Goal: Communication & Community: Answer question/provide support

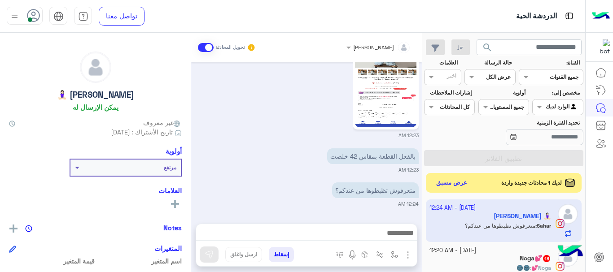
click at [34, 14] on icon at bounding box center [33, 15] width 13 height 13
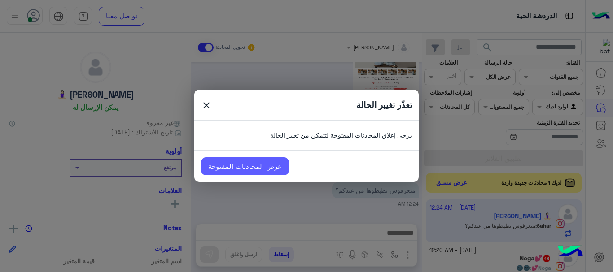
click at [241, 171] on link "عرض المحادثات المفتوحة" at bounding box center [245, 166] width 88 height 18
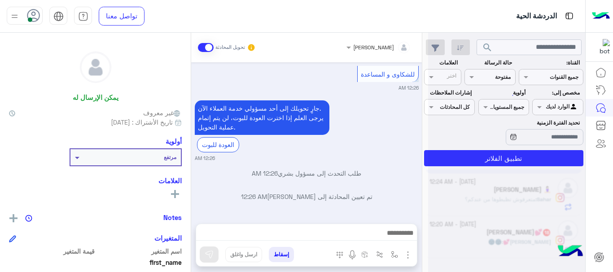
scroll to position [25, 0]
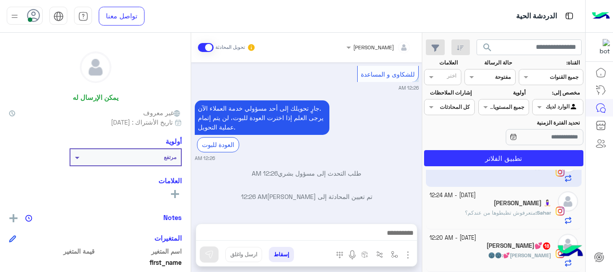
click at [466, 253] on div "Noga💕 : 🌚🌚" at bounding box center [490, 260] width 122 height 16
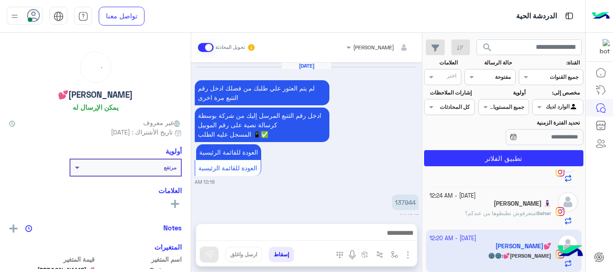
scroll to position [550, 0]
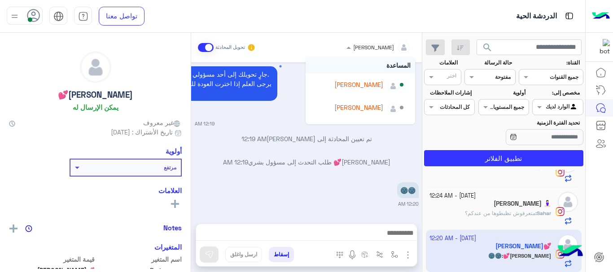
click at [374, 49] on div at bounding box center [379, 46] width 74 height 9
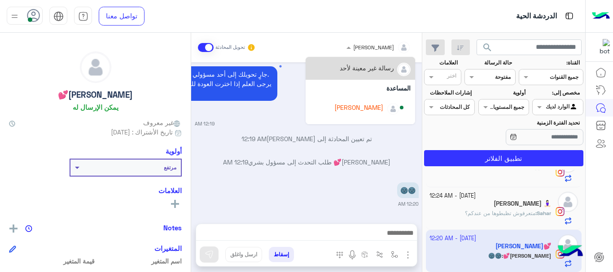
scroll to position [87, 0]
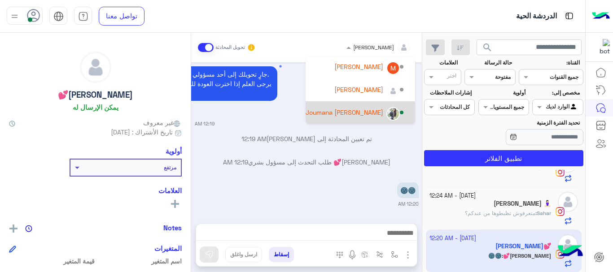
click at [357, 118] on div "Joumana Ehab" at bounding box center [355, 113] width 100 height 16
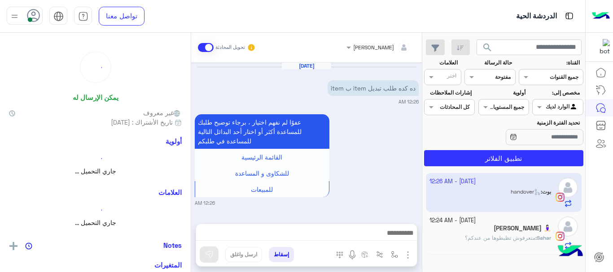
scroll to position [391, 0]
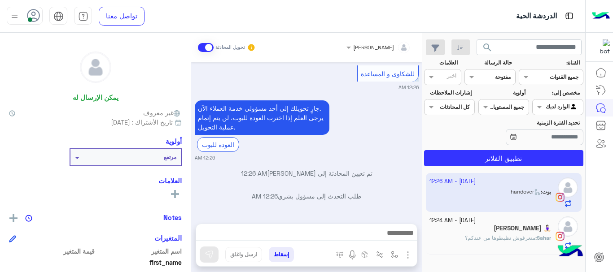
click at [375, 47] on div at bounding box center [379, 46] width 74 height 9
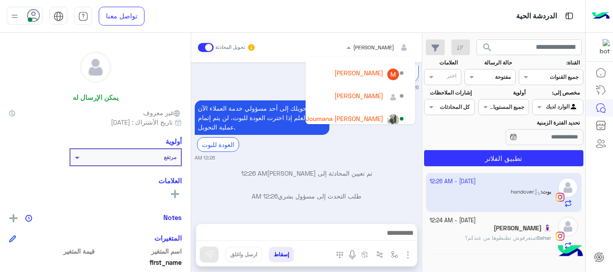
scroll to position [87, 0]
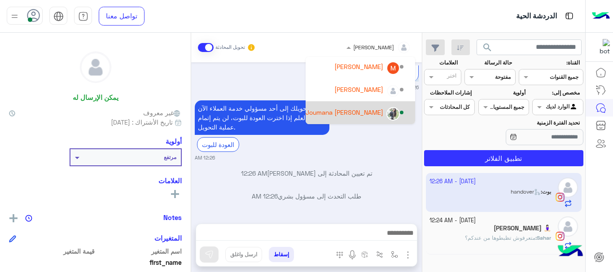
click at [362, 115] on div "Joumana Ehab" at bounding box center [344, 112] width 78 height 9
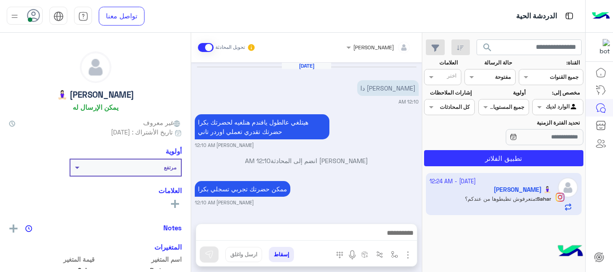
scroll to position [302, 0]
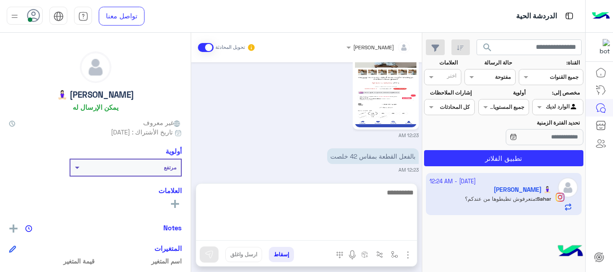
click at [386, 236] on textarea at bounding box center [306, 214] width 221 height 54
type textarea "*"
type textarea "**********"
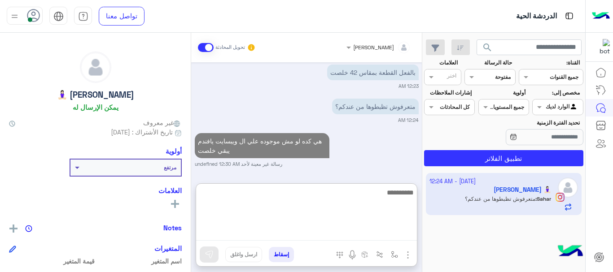
scroll to position [409, 0]
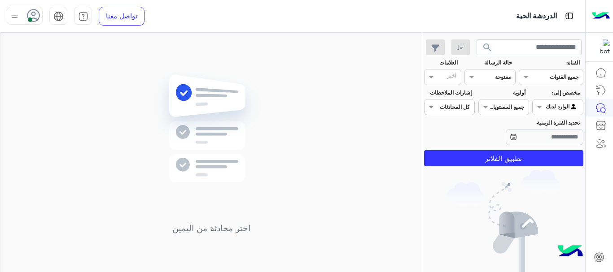
click at [35, 11] on icon at bounding box center [33, 15] width 13 height 13
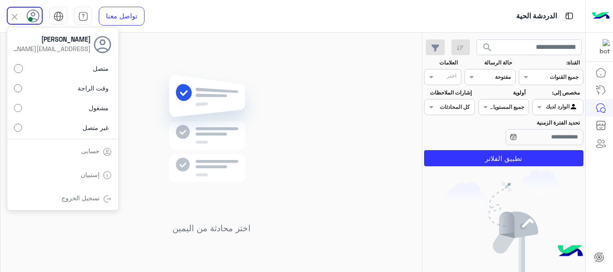
click at [19, 122] on label "غير متصل" at bounding box center [63, 127] width 98 height 16
click at [190, 183] on img at bounding box center [211, 142] width 130 height 149
